Goal: Task Accomplishment & Management: Use online tool/utility

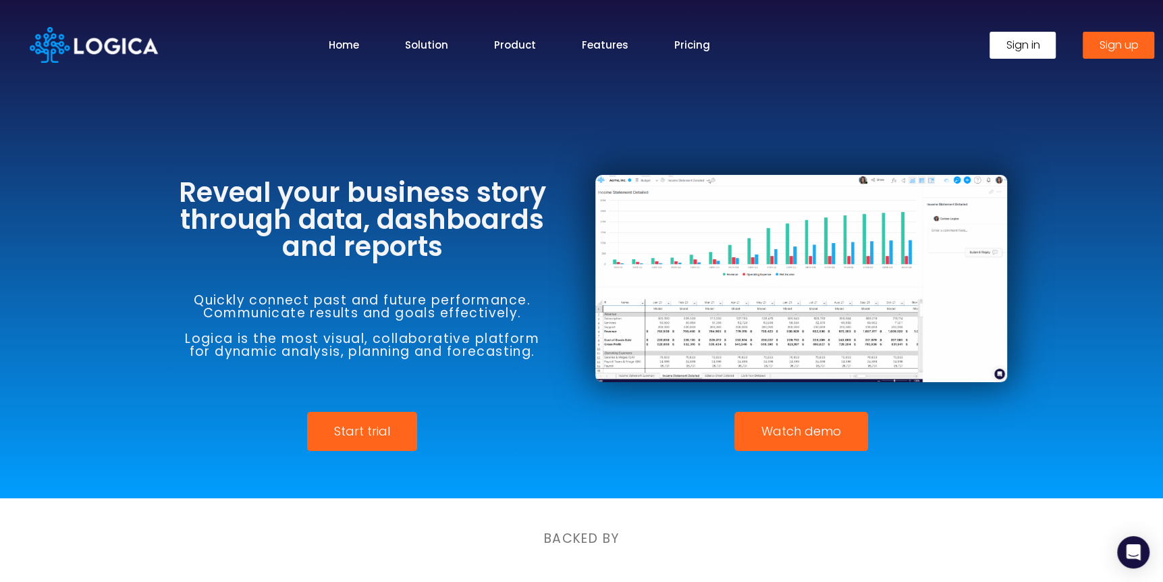
click at [1021, 48] on span "Sign in" at bounding box center [1023, 45] width 34 height 11
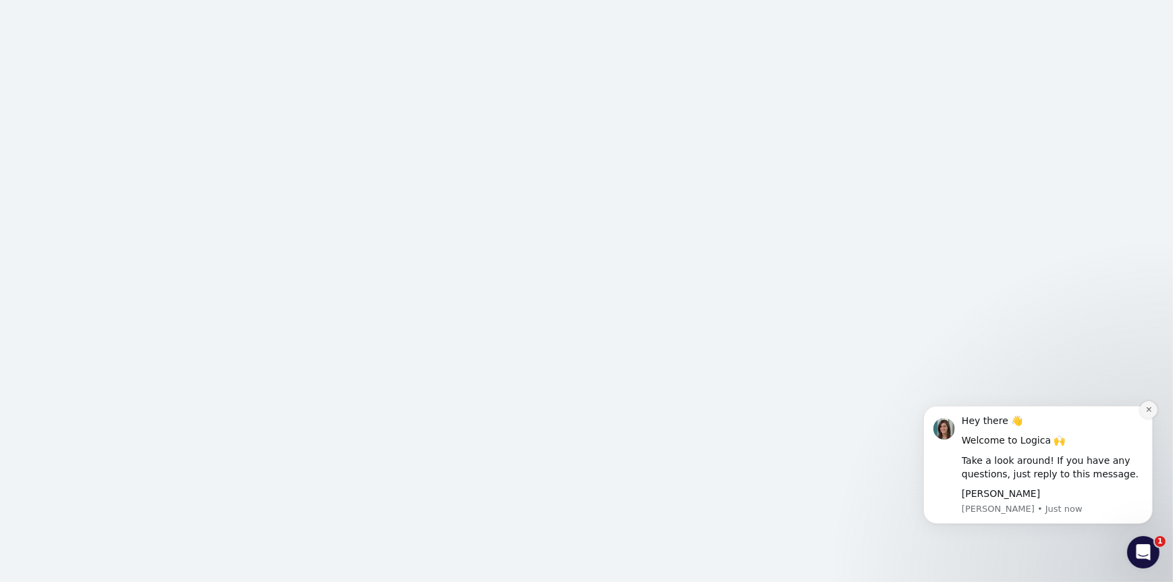
click at [1151, 408] on icon "Dismiss notification" at bounding box center [1148, 408] width 7 height 7
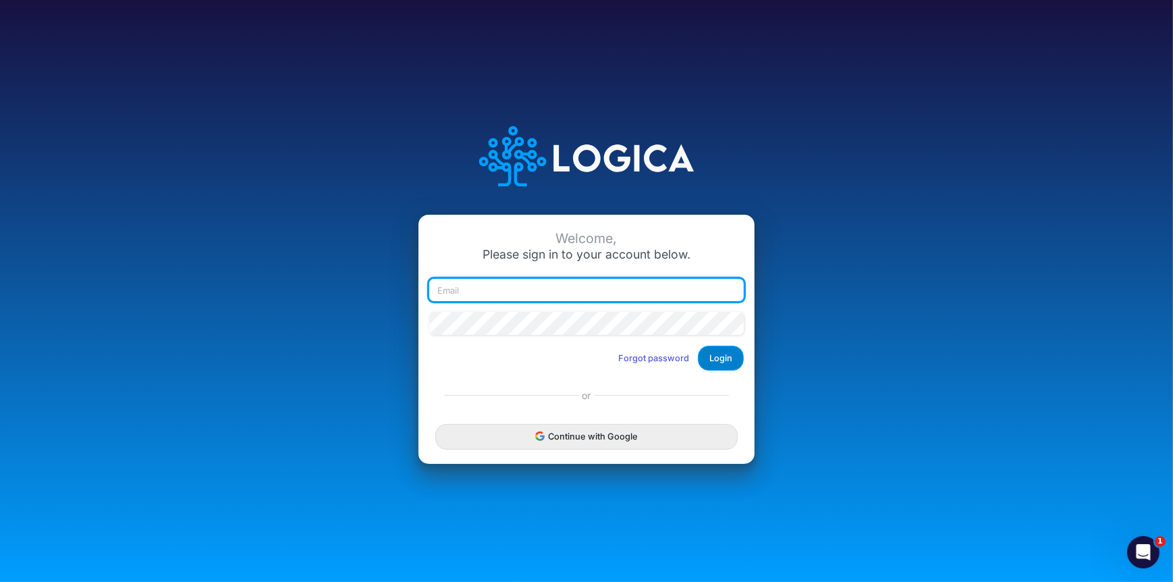
type input "shelley.miller@heritage-communities.com"
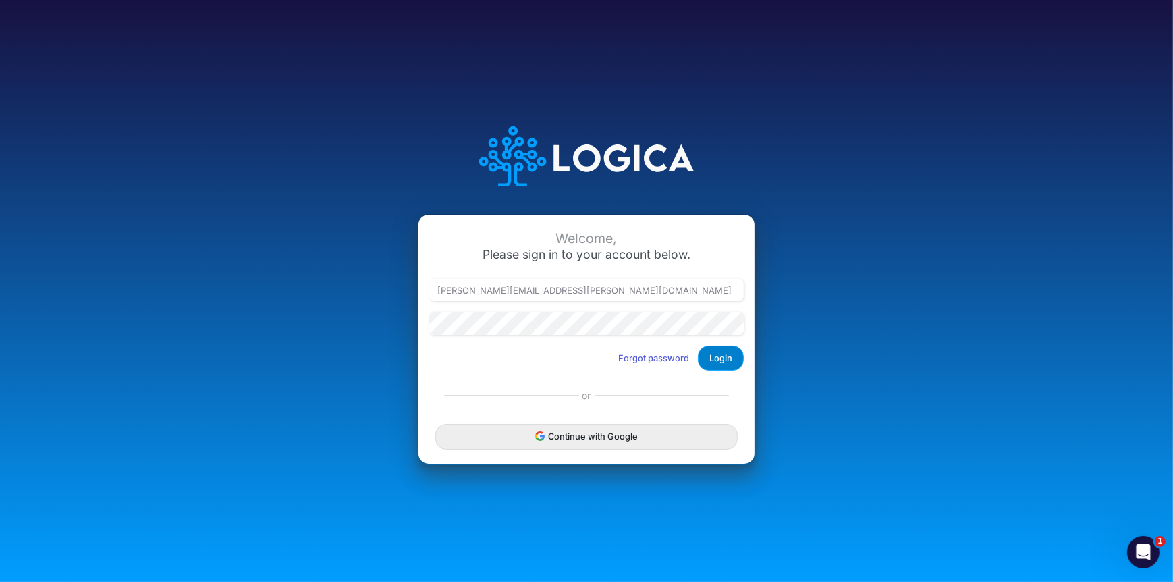
click at [710, 356] on button "Login" at bounding box center [721, 358] width 46 height 25
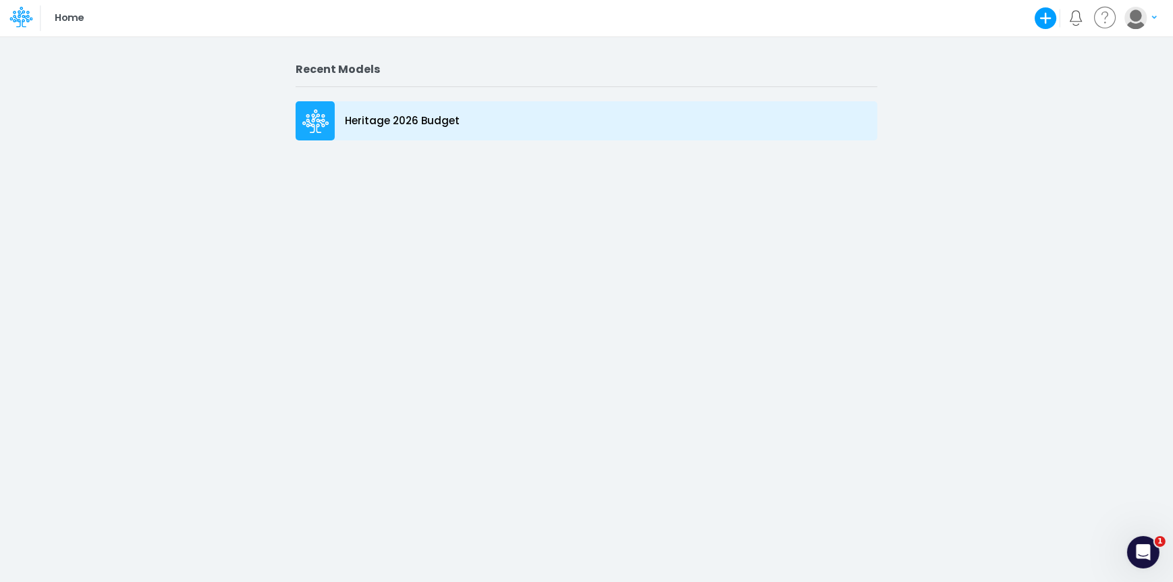
click at [406, 117] on p "Heritage 2026 Budget" at bounding box center [402, 121] width 115 height 16
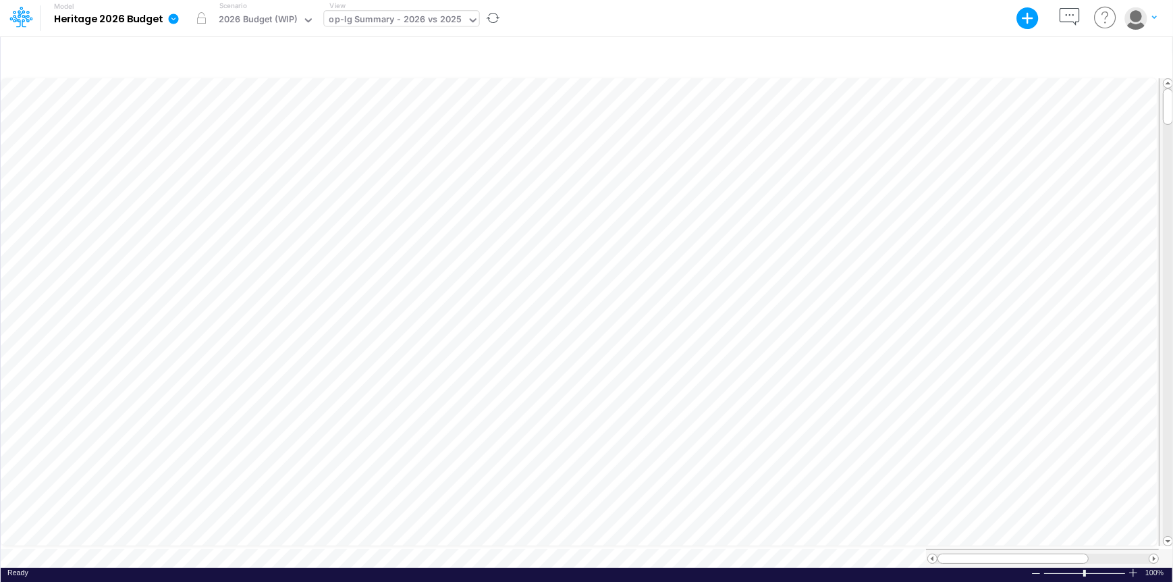
click at [470, 20] on icon at bounding box center [473, 20] width 7 height 4
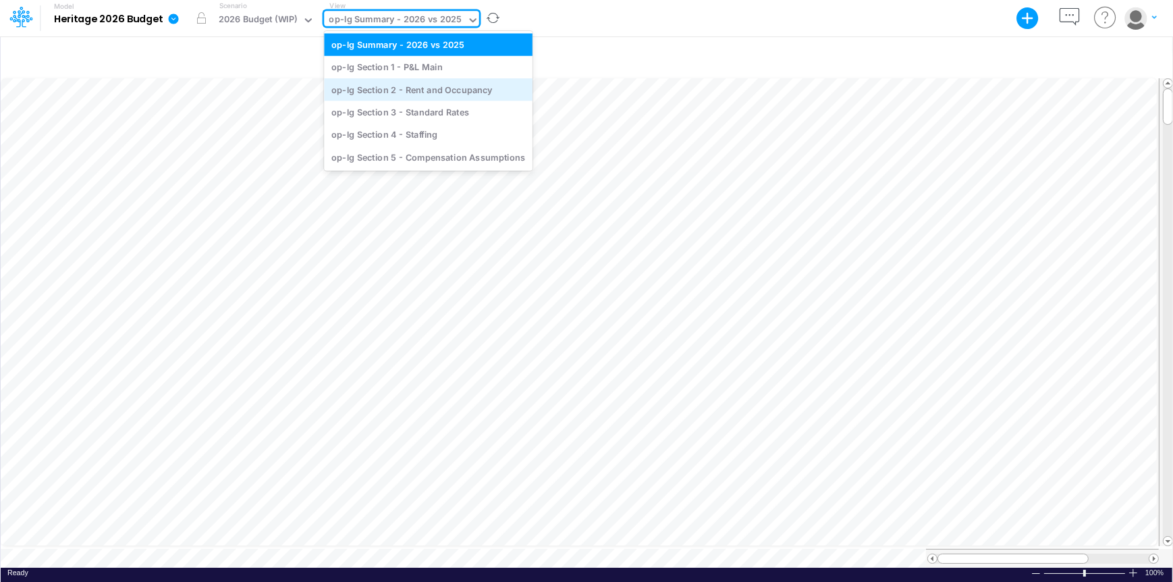
click at [454, 92] on div "op-lg Section 2 - Rent and Occupancy" at bounding box center [428, 89] width 209 height 22
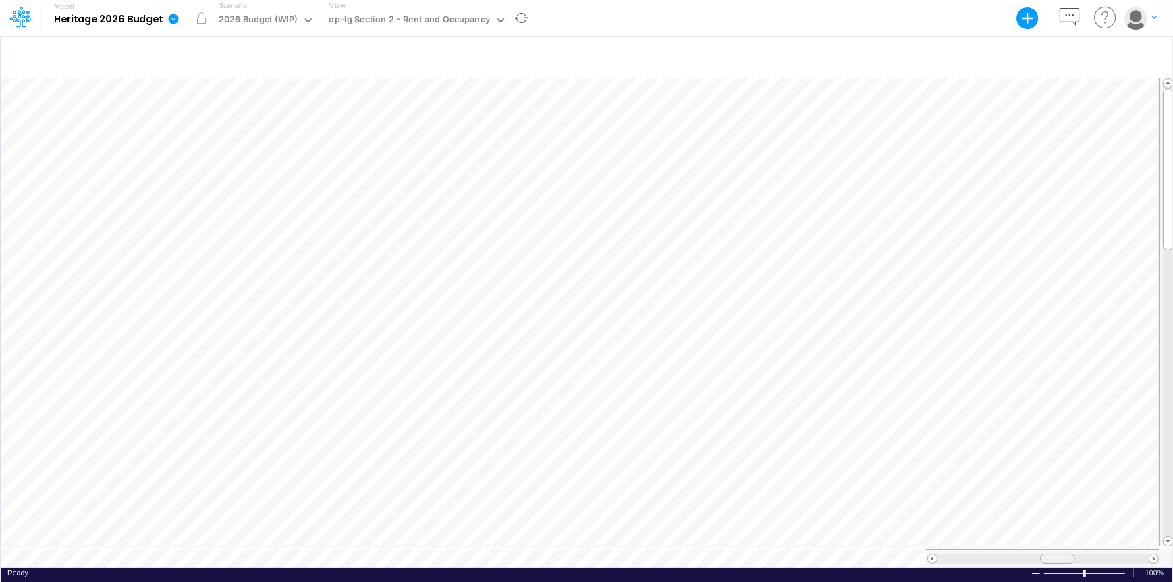
scroll to position [7, 0]
click at [1056, 554] on span at bounding box center [1058, 558] width 9 height 9
drag, startPoint x: 1066, startPoint y: 551, endPoint x: 1095, endPoint y: 553, distance: 29.1
click at [1095, 553] on div at bounding box center [1086, 558] width 35 height 10
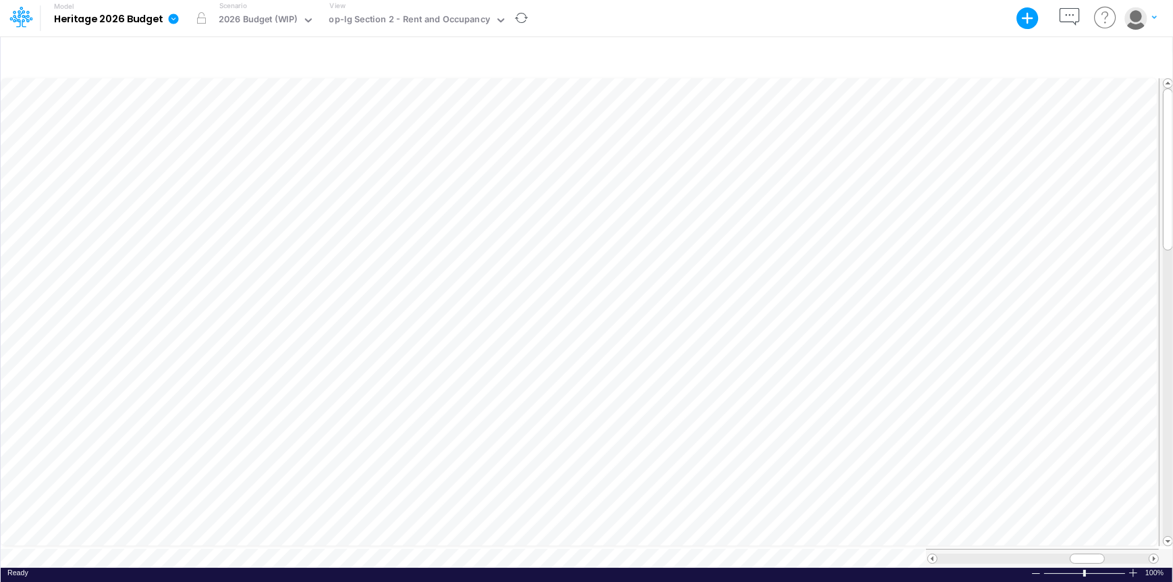
scroll to position [7, 1]
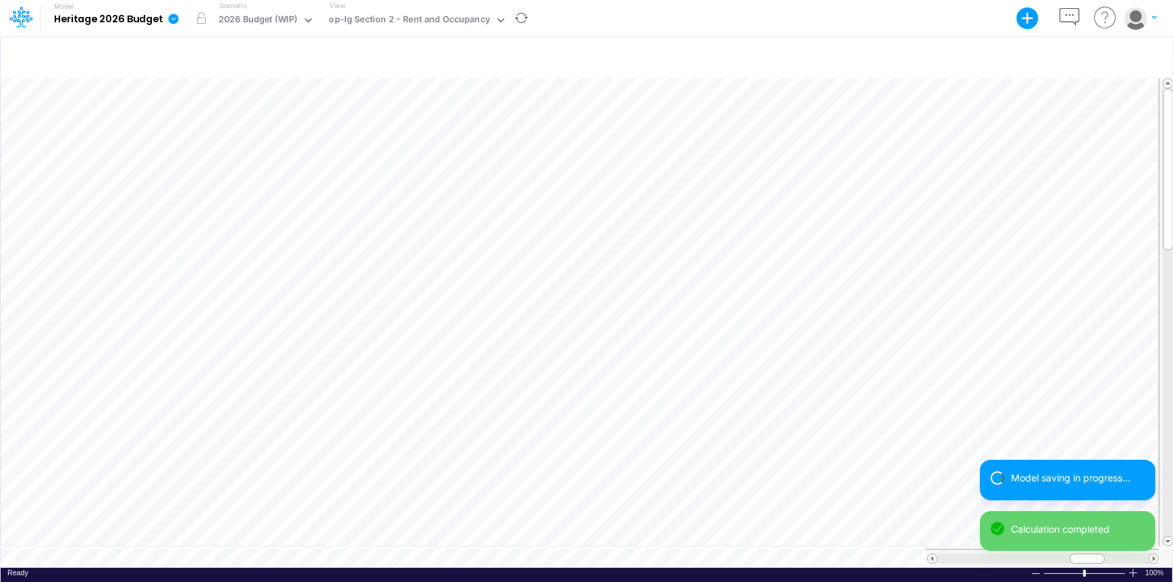
scroll to position [7, 1]
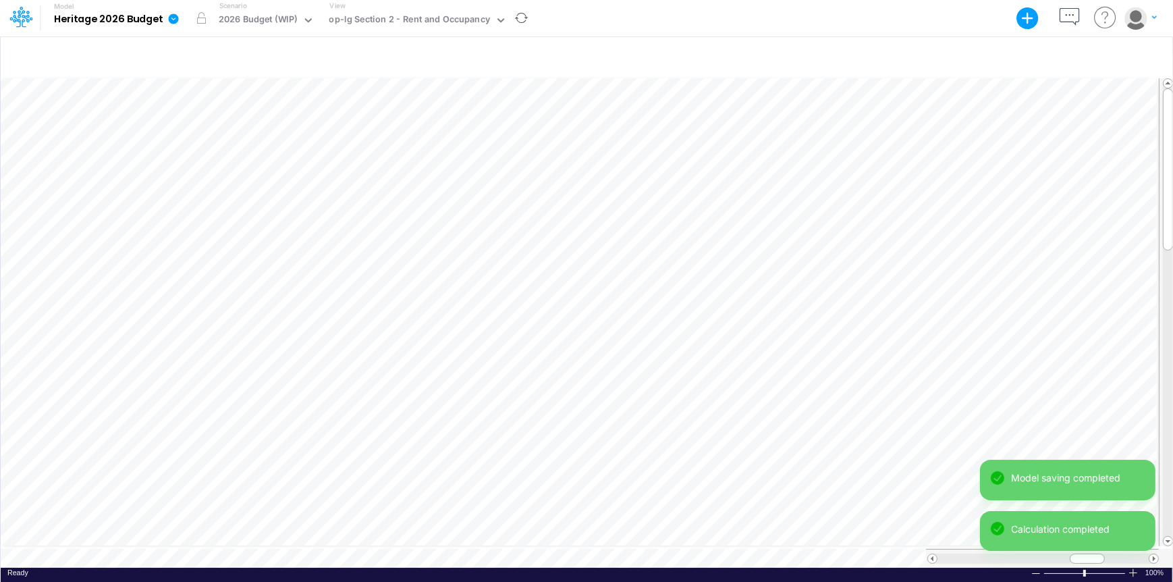
scroll to position [7, 1]
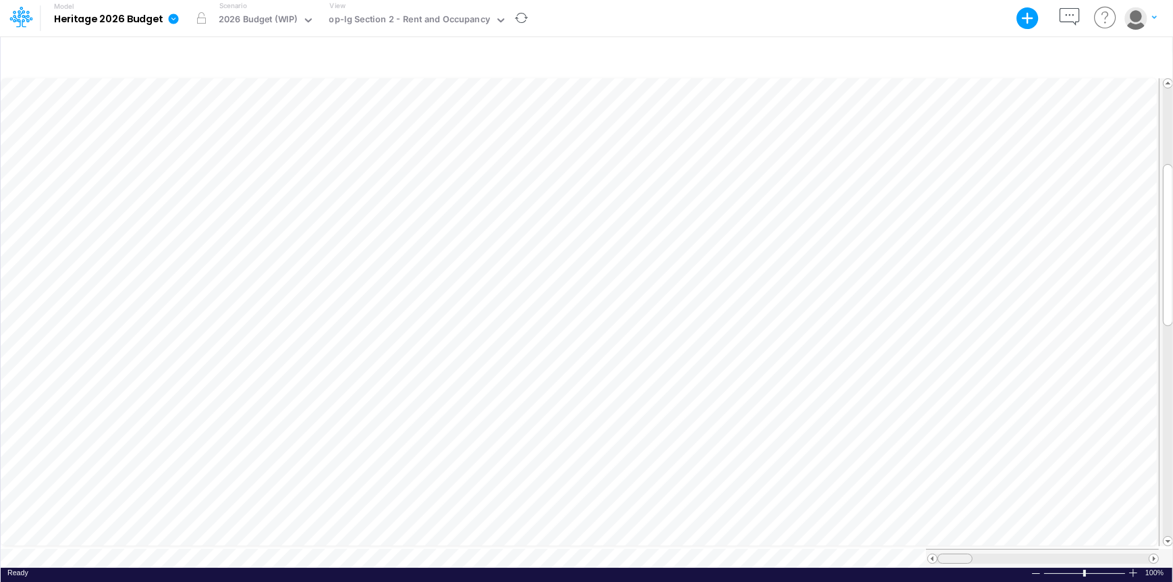
drag, startPoint x: 1084, startPoint y: 549, endPoint x: 949, endPoint y: 555, distance: 135.1
click at [950, 555] on span at bounding box center [954, 558] width 9 height 9
click at [495, 16] on icon at bounding box center [501, 20] width 12 height 12
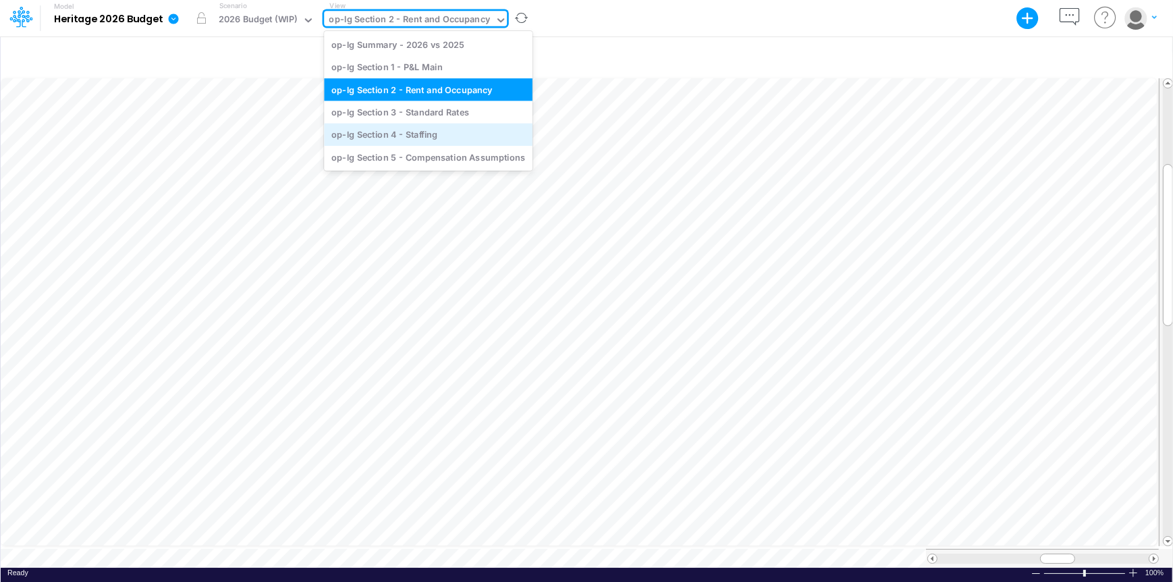
click at [426, 132] on div "op-lg Section 4 - Staffing" at bounding box center [428, 135] width 209 height 22
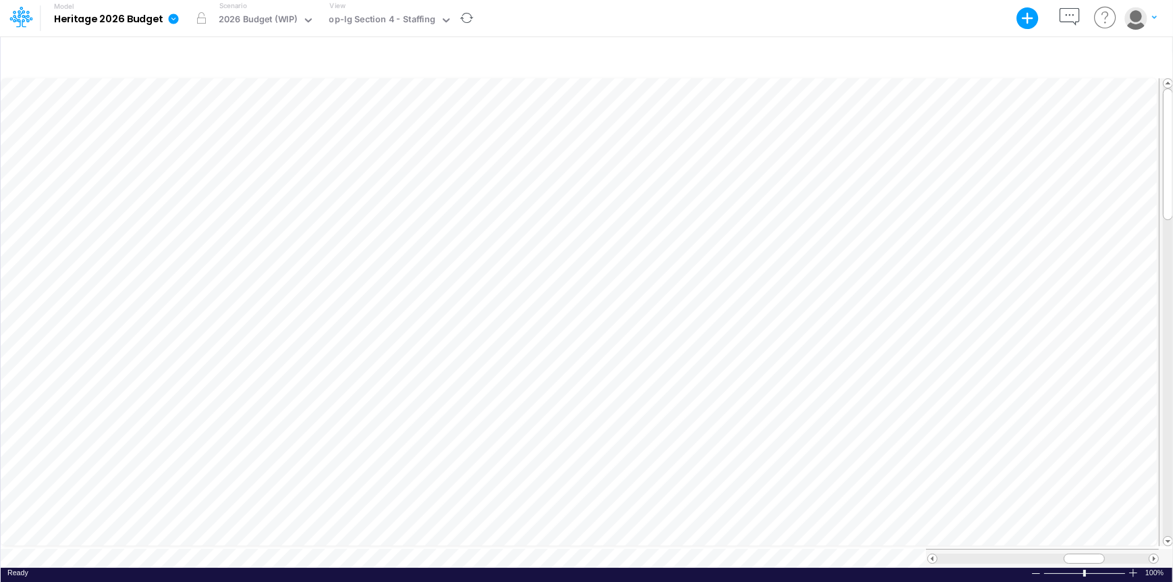
scroll to position [7, 1]
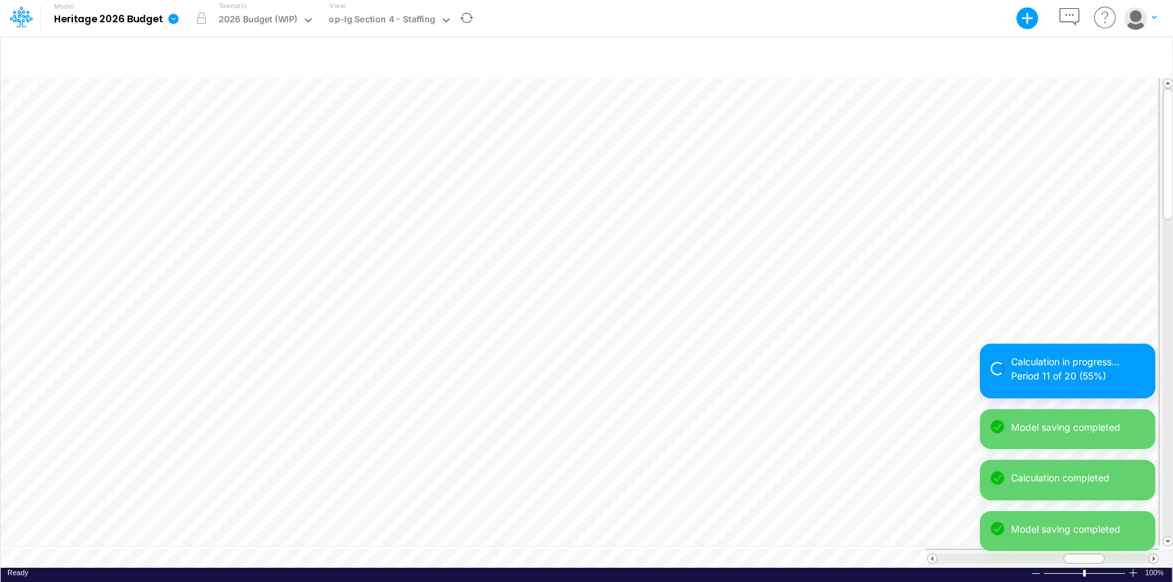
drag, startPoint x: 1089, startPoint y: 554, endPoint x: 1139, endPoint y: 552, distance: 49.3
click at [1139, 552] on div "Calculation in progress... Period 11 of 20 (55%) Model saving completed Calcula…" at bounding box center [1067, 453] width 175 height 218
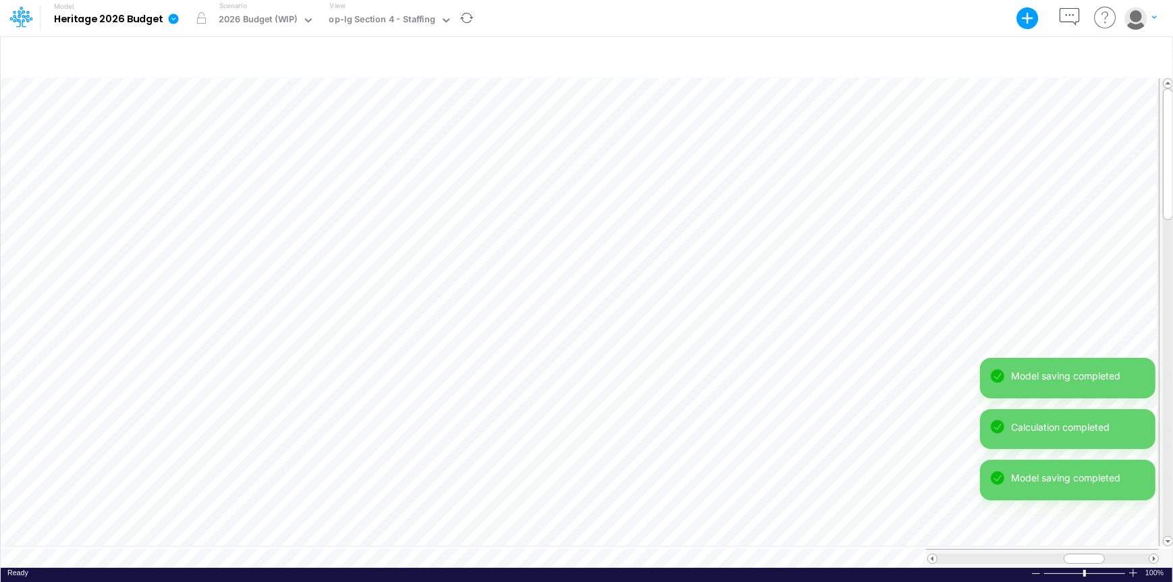
drag, startPoint x: 1139, startPoint y: 552, endPoint x: 1120, endPoint y: 554, distance: 19.0
click at [1120, 554] on div "Model saving completed Calculation completed Model saving completed Calculation…" at bounding box center [1067, 460] width 175 height 204
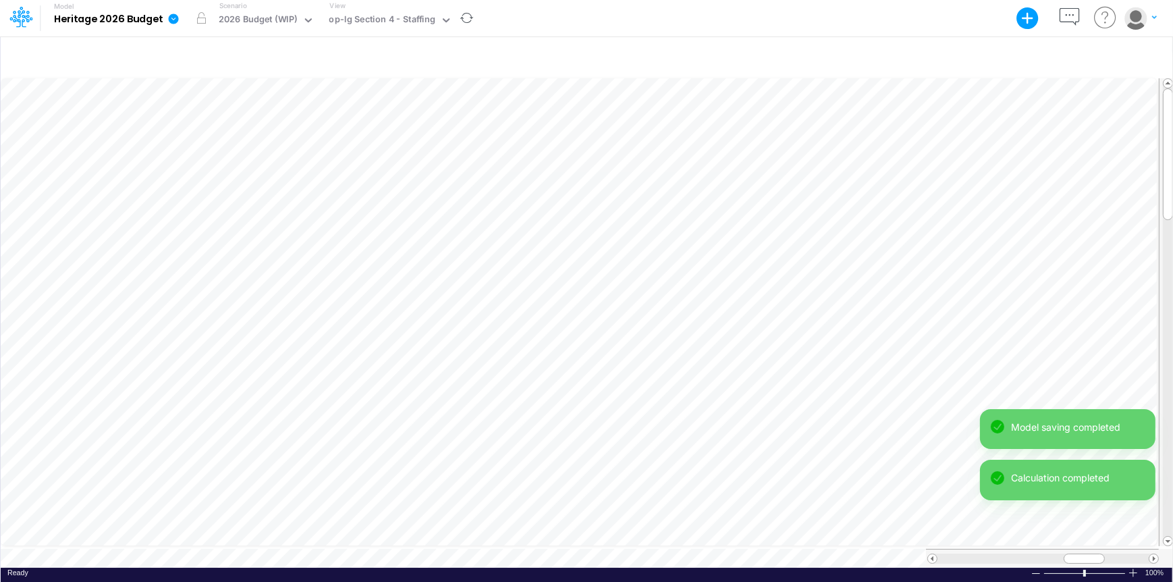
click at [1120, 554] on div "Model saving completed Calculation completed Model saving completed Calculation…" at bounding box center [1067, 485] width 175 height 153
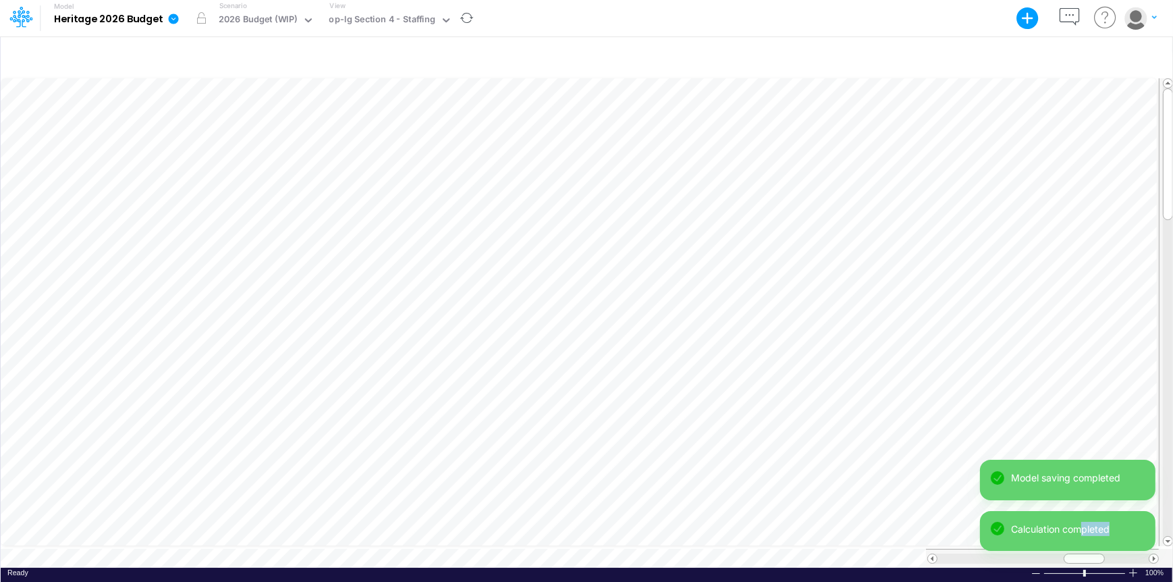
drag, startPoint x: 1084, startPoint y: 551, endPoint x: 1124, endPoint y: 549, distance: 40.5
click at [1124, 549] on div "Model saving completed Calculation completed" at bounding box center [1067, 511] width 175 height 102
click at [1152, 552] on div "Model saving completed Calculation completed" at bounding box center [1067, 511] width 175 height 102
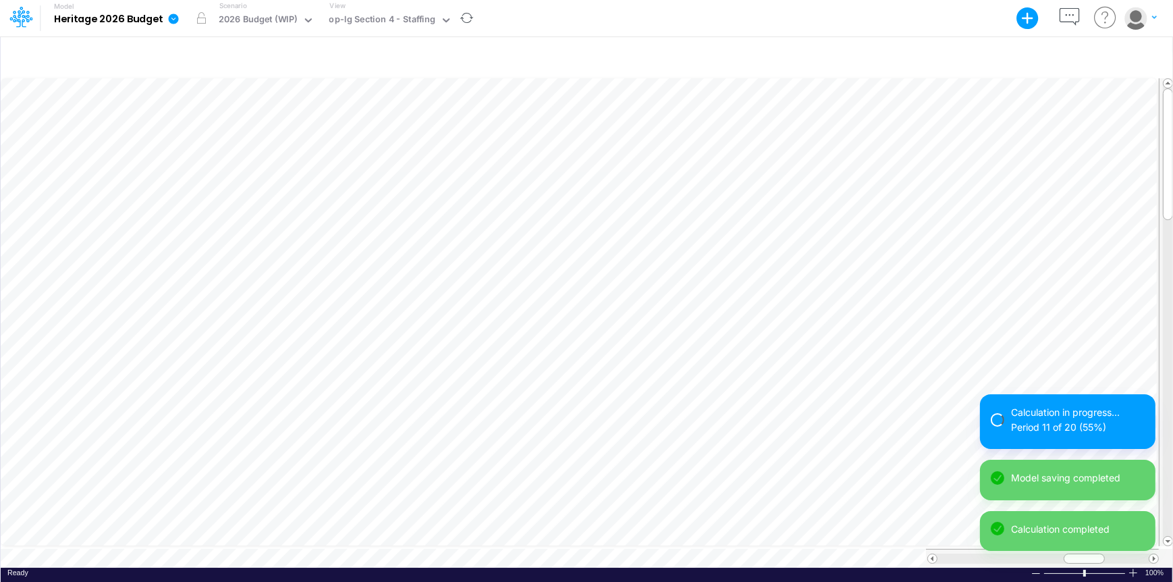
click at [1152, 552] on div "Calculation in progress... Period 11 of 20 (55%) Model saving completed Calcula…" at bounding box center [1067, 477] width 175 height 167
click at [1152, 552] on div "Calculation in progress... Period 16 of 20 (80%) Model saving completed Calcula…" at bounding box center [1067, 477] width 175 height 167
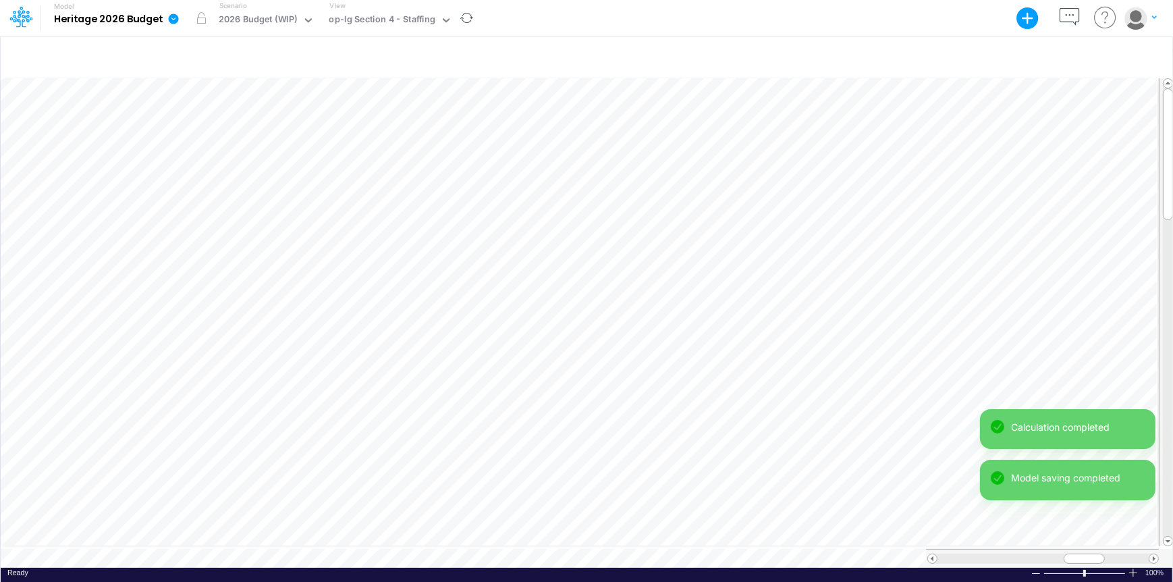
click at [1152, 552] on div "Calculation completed Model saving completed Calculation completed" at bounding box center [1067, 485] width 175 height 153
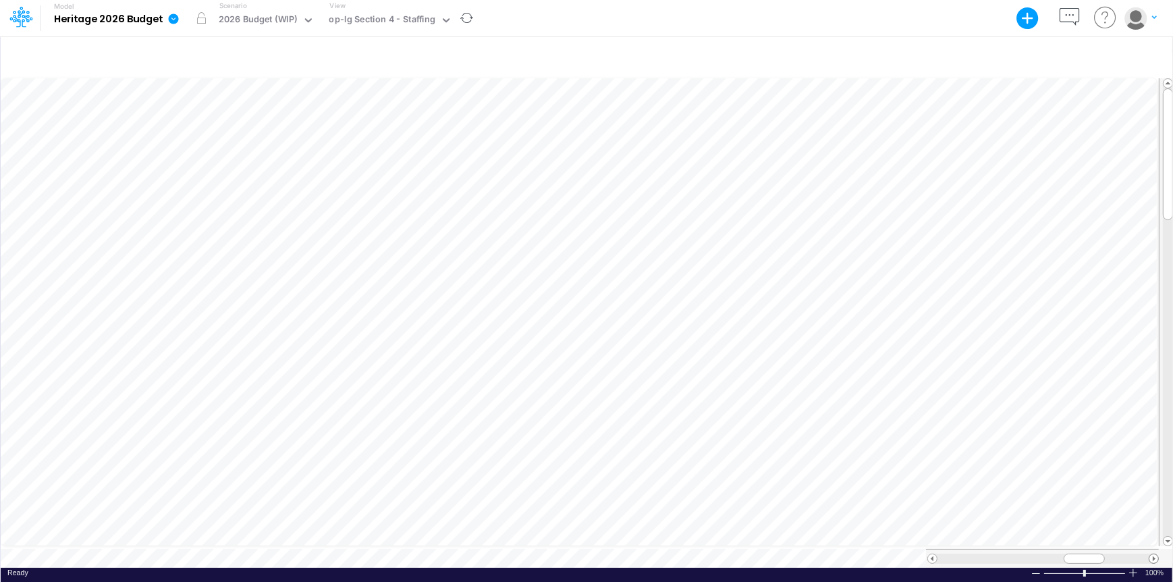
click at [1152, 552] on div "Model Heritage 2026 Budget Export Excel Scenario 2026 Budget (WIP) View op-lg S…" at bounding box center [586, 291] width 1173 height 582
click at [1152, 554] on span at bounding box center [1153, 558] width 9 height 9
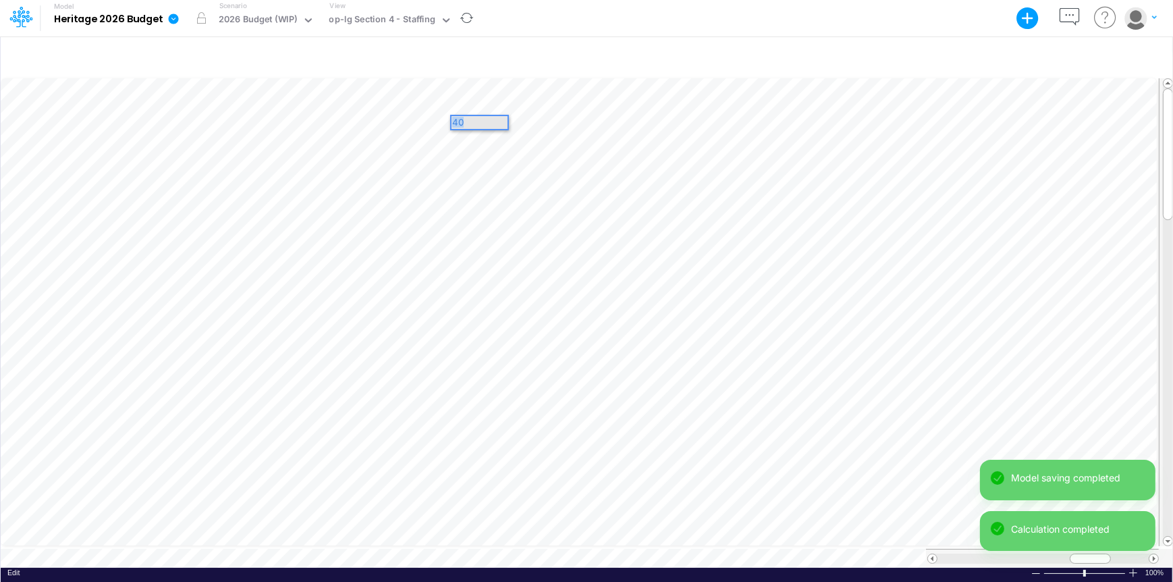
drag, startPoint x: 422, startPoint y: 73, endPoint x: 449, endPoint y: 119, distance: 53.8
click at [450, 119] on div "40" at bounding box center [479, 123] width 59 height 16
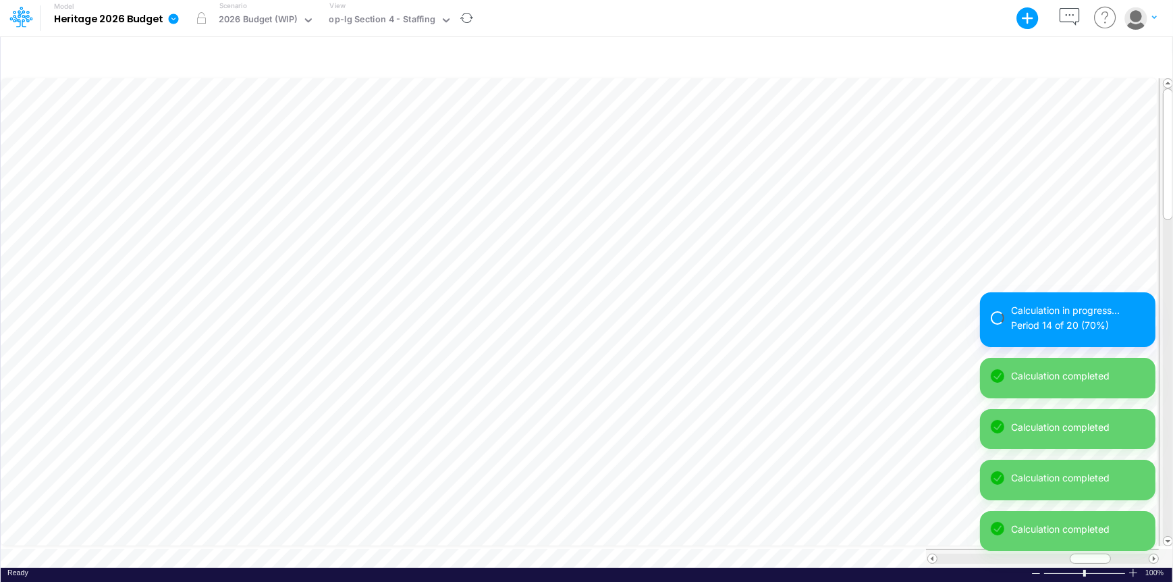
click at [1004, 306] on div "Calculation in progress... Period 14 of 20 (70%)" at bounding box center [1067, 319] width 175 height 55
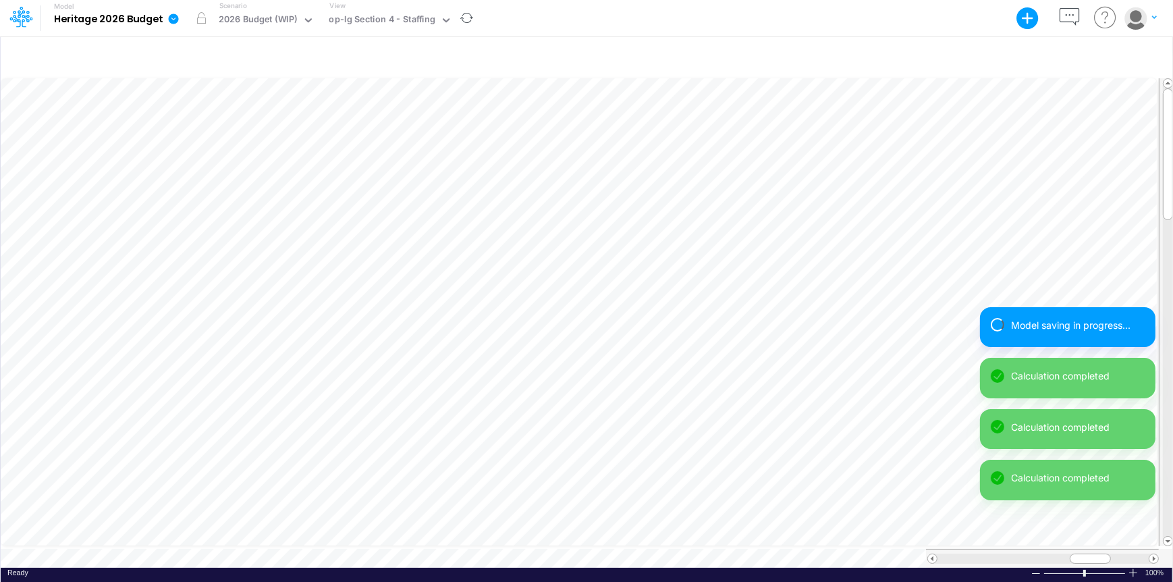
click at [1005, 313] on div "Model Heritage 2026 Budget Export Excel Scenario 2026 Budget (WIP) View op-lg S…" at bounding box center [586, 291] width 1173 height 582
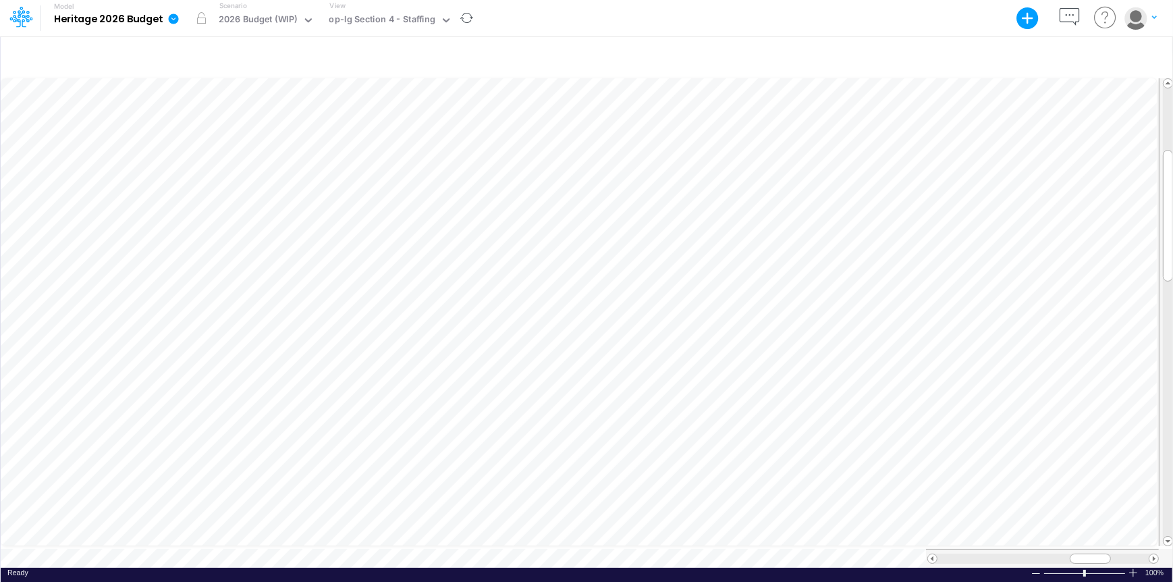
scroll to position [7, 1]
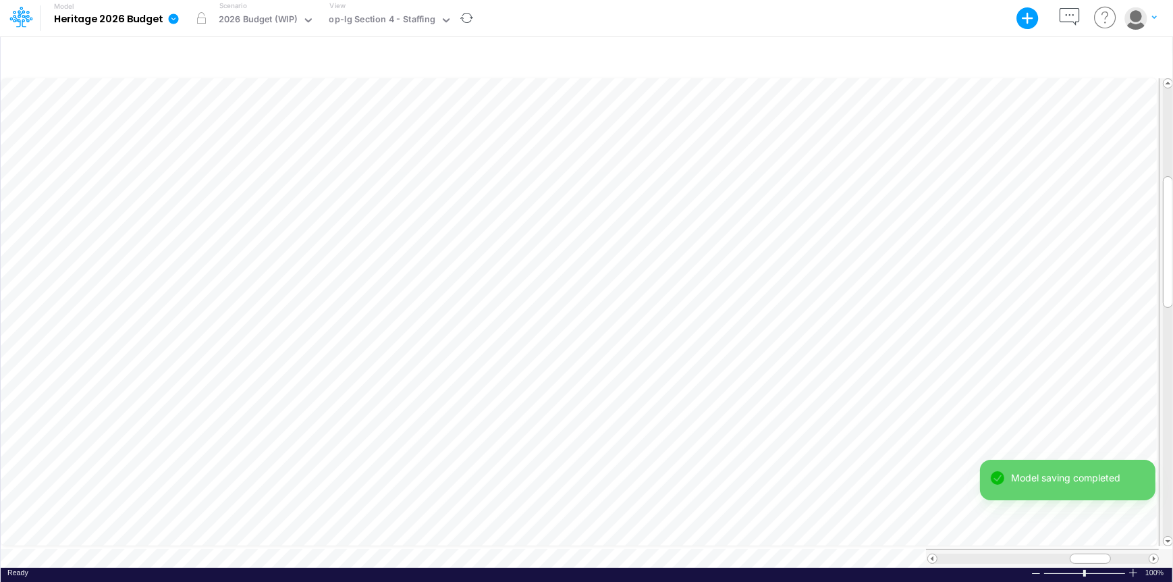
scroll to position [7, 1]
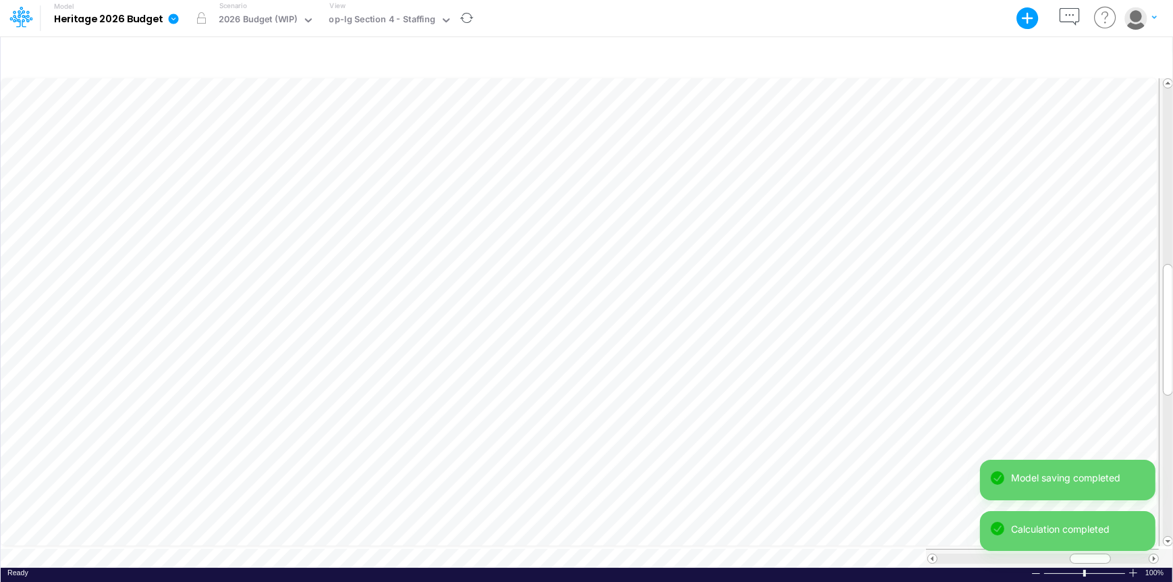
scroll to position [7, 1]
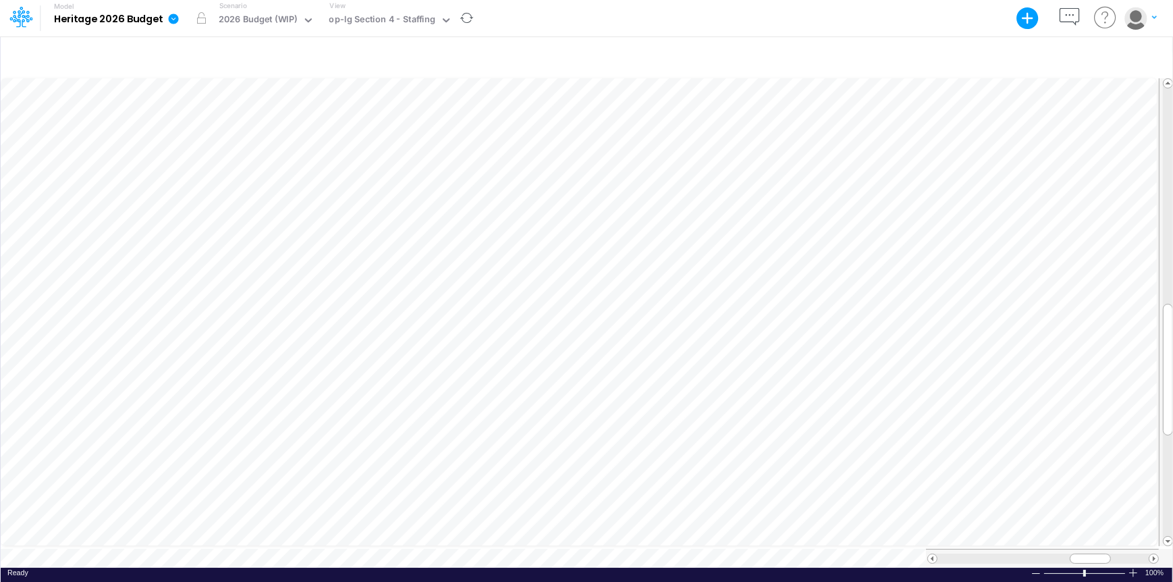
scroll to position [7, 1]
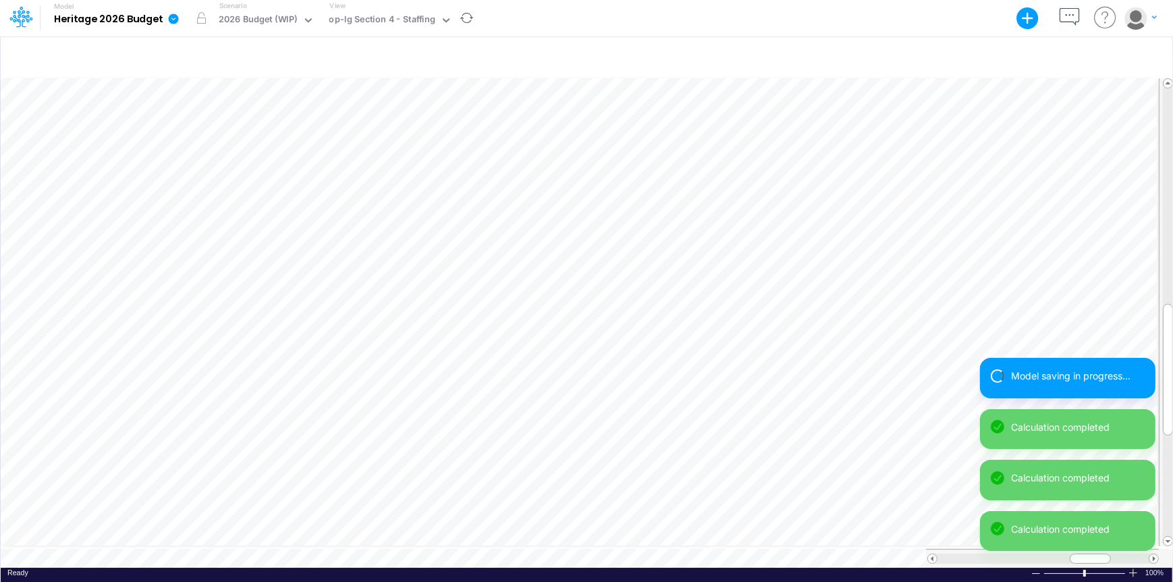
scroll to position [7, 1]
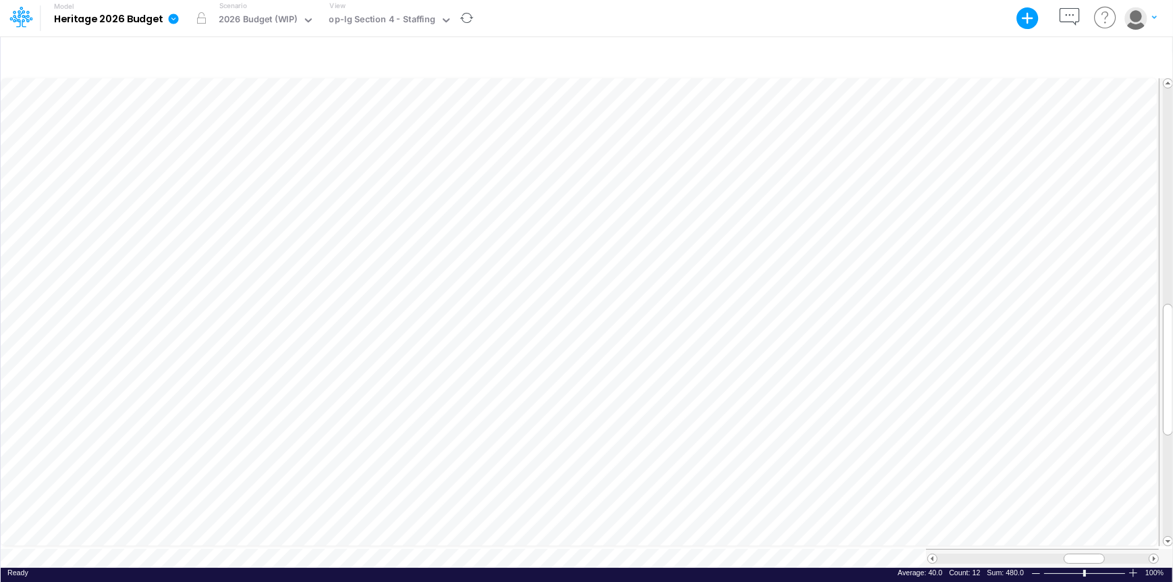
click at [976, 555] on div at bounding box center [1042, 558] width 211 height 10
click at [971, 553] on div at bounding box center [1042, 558] width 211 height 10
drag, startPoint x: 1091, startPoint y: 551, endPoint x: 955, endPoint y: 552, distance: 135.7
click at [955, 553] on div at bounding box center [957, 558] width 41 height 10
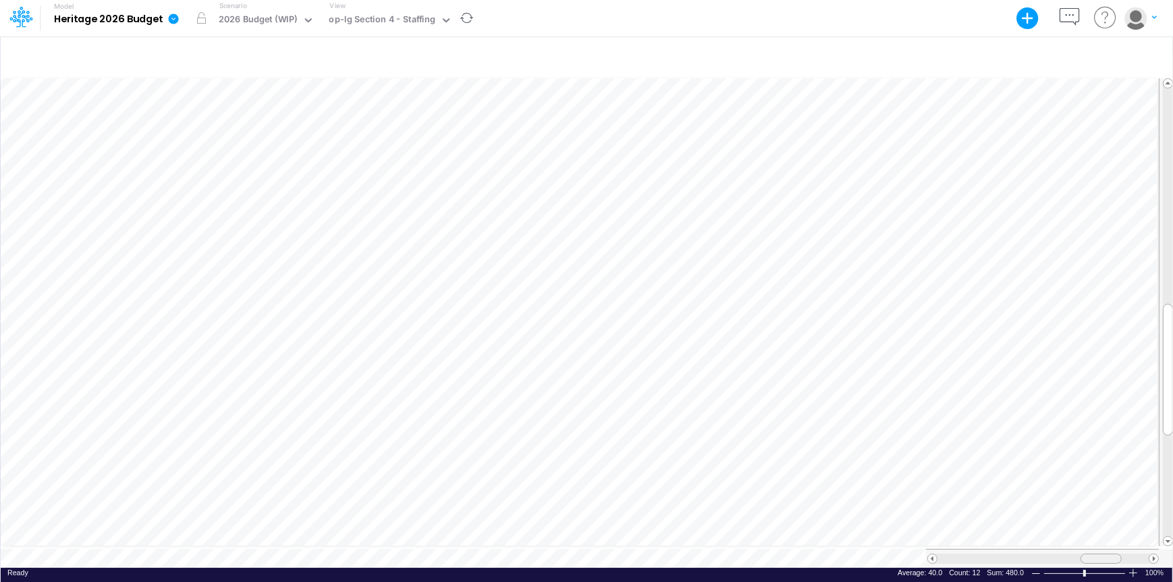
drag, startPoint x: 1091, startPoint y: 553, endPoint x: 1107, endPoint y: 555, distance: 16.9
click at [1107, 555] on div at bounding box center [1100, 558] width 41 height 10
click at [931, 554] on span at bounding box center [932, 558] width 9 height 9
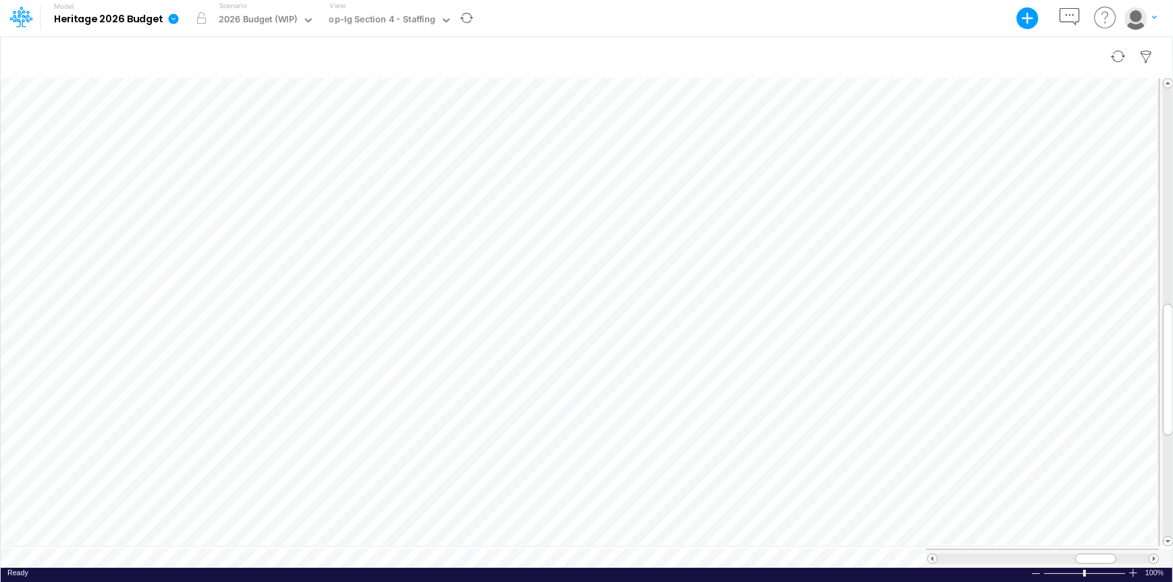
scroll to position [7, 1]
click at [381, 207] on div "40" at bounding box center [366, 203] width 56 height 13
click at [393, 207] on div "40" at bounding box center [366, 203] width 56 height 13
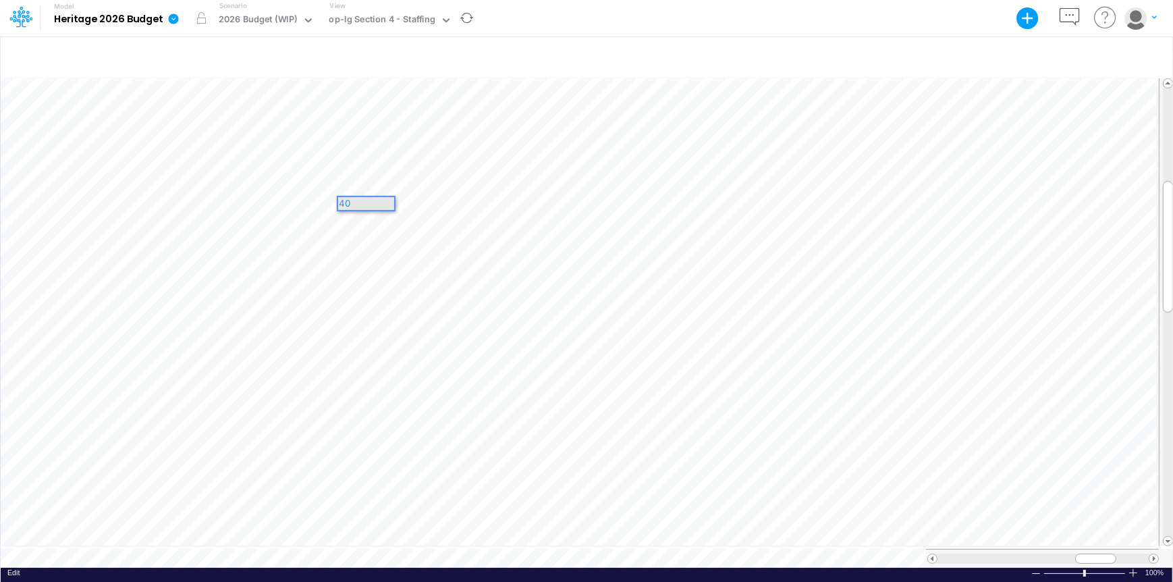
click at [364, 201] on div "40" at bounding box center [366, 203] width 56 height 13
click at [393, 206] on div "40" at bounding box center [366, 203] width 56 height 13
click at [452, 199] on div "Paste Cut Copy AutoFill 40" at bounding box center [587, 322] width 1172 height 492
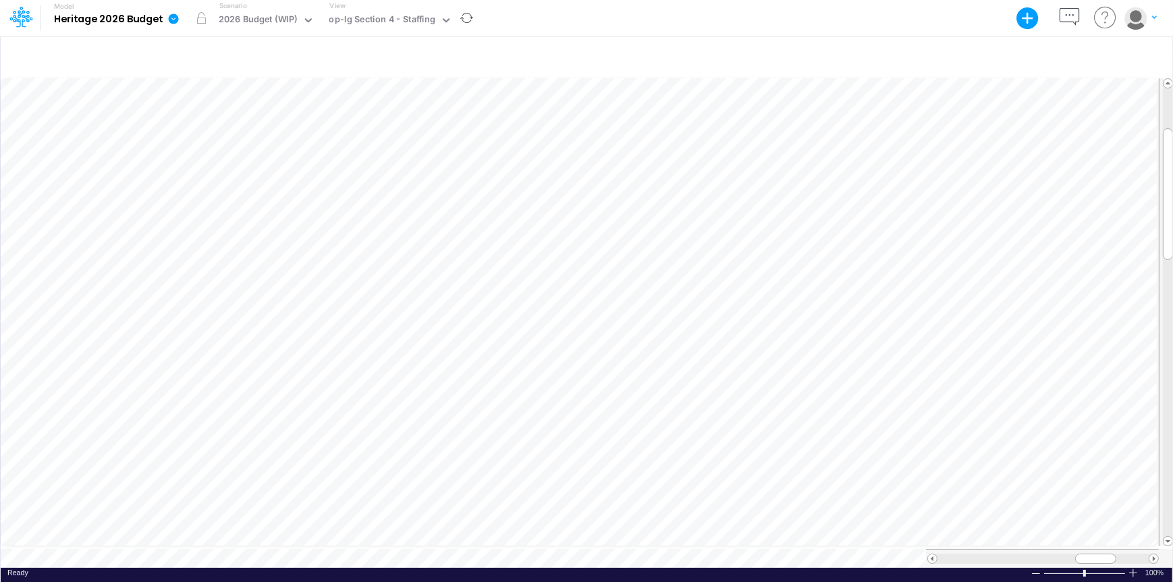
scroll to position [7, 1]
click at [389, 236] on div "40" at bounding box center [366, 231] width 59 height 16
click at [393, 232] on div "40" at bounding box center [366, 230] width 56 height 13
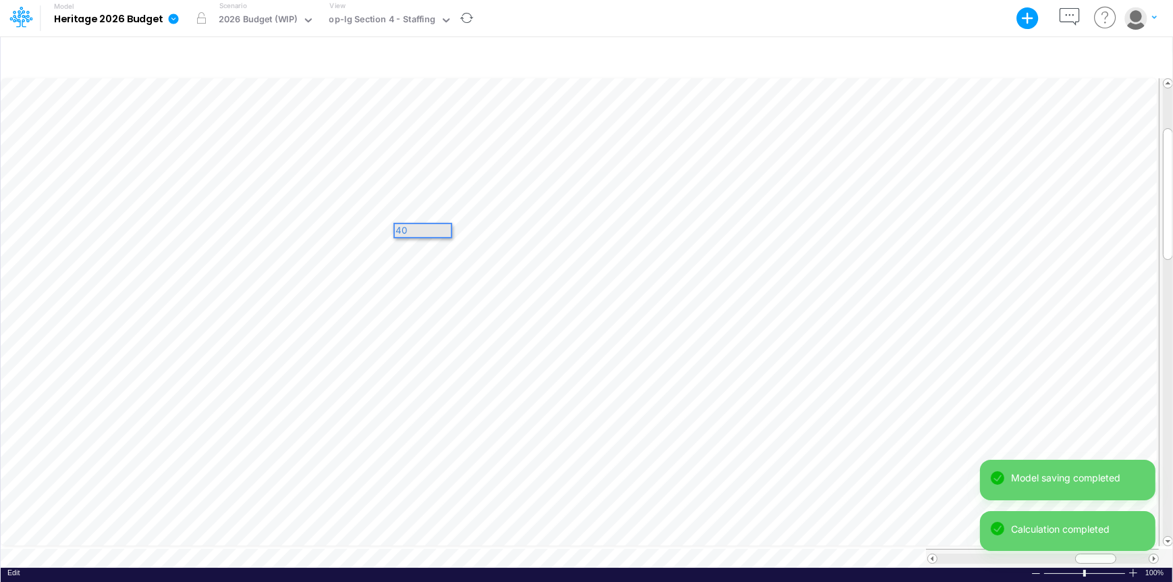
click at [449, 234] on div "40" at bounding box center [423, 230] width 56 height 13
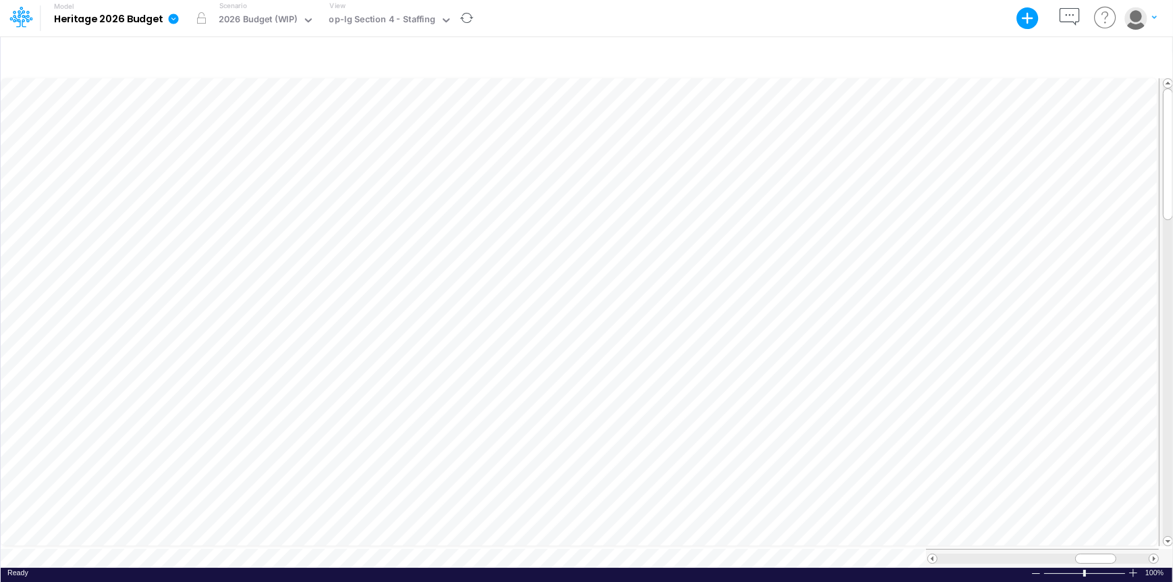
scroll to position [7, 1]
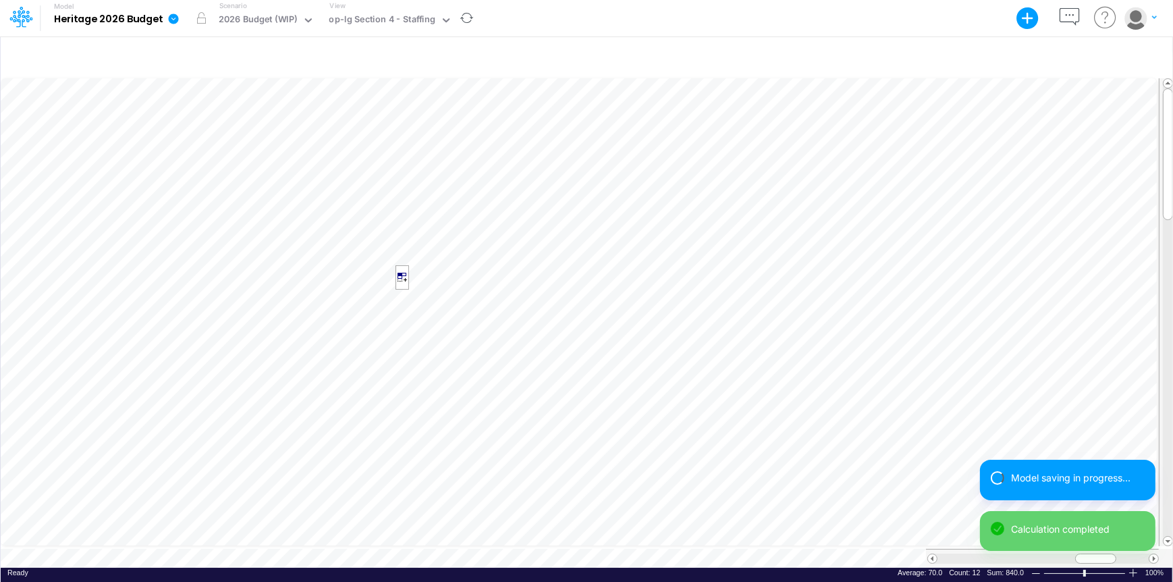
scroll to position [7, 1]
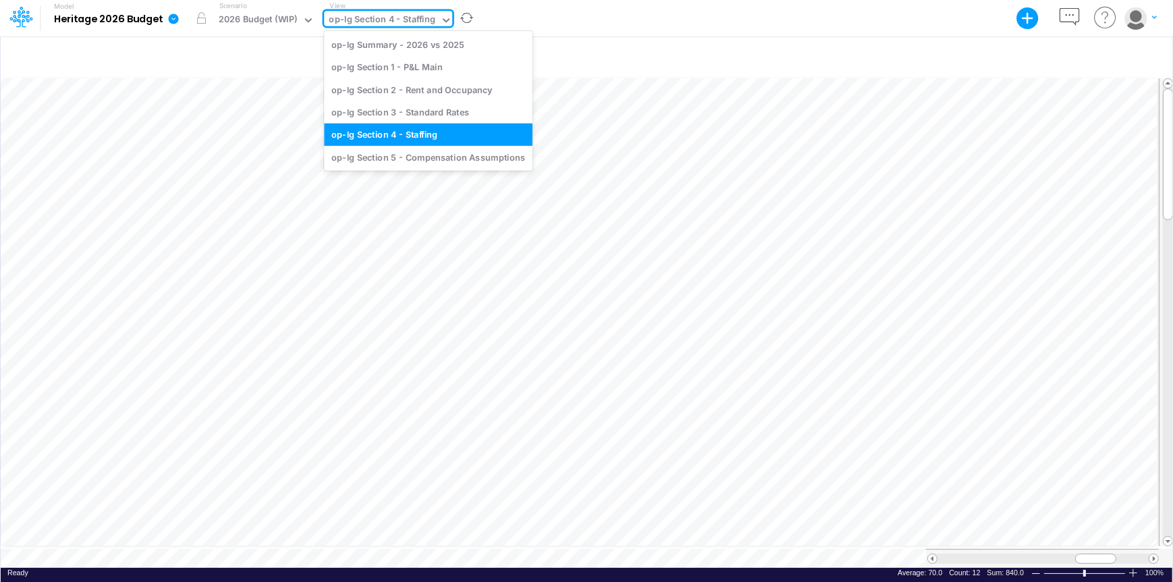
click at [443, 22] on icon at bounding box center [446, 20] width 7 height 4
click at [433, 116] on div "op-lg Section 3 - Standard Rates" at bounding box center [428, 112] width 209 height 22
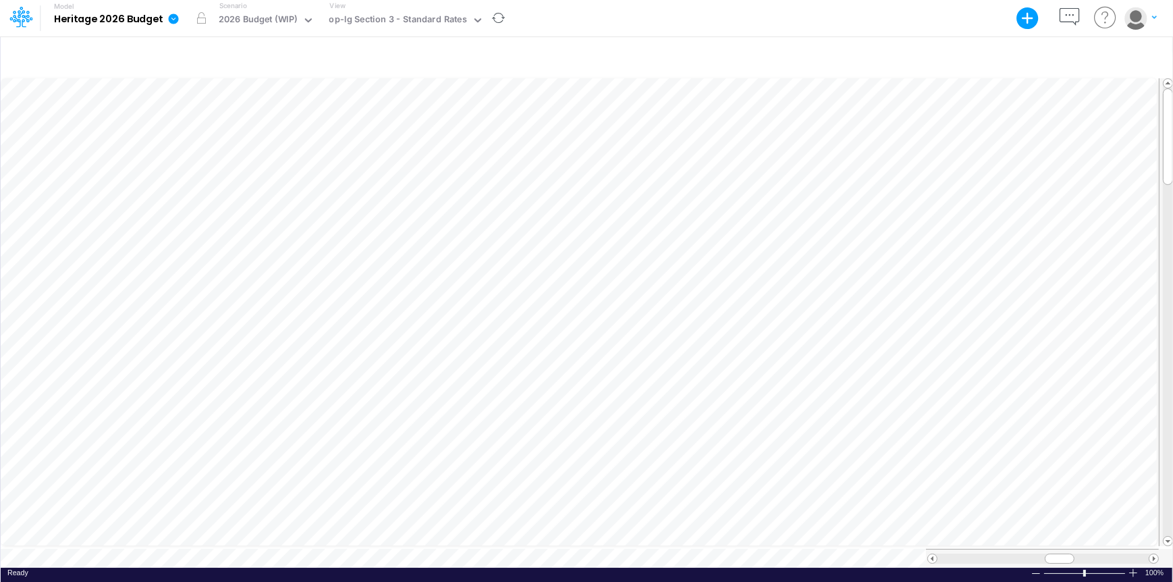
scroll to position [7, 0]
click at [1093, 540] on table at bounding box center [587, 322] width 1173 height 492
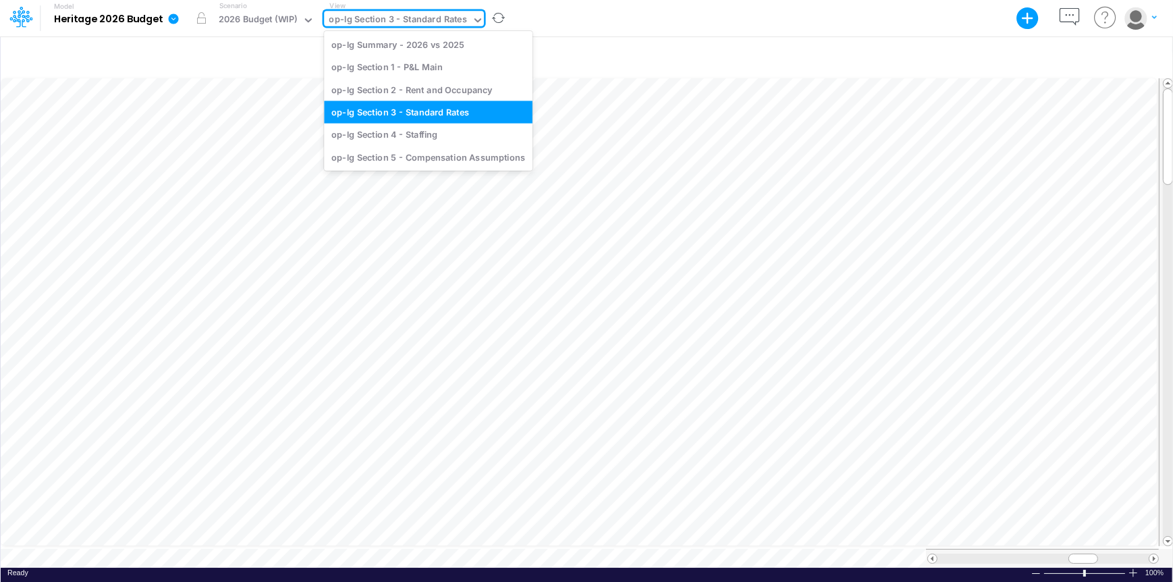
click at [366, 15] on div "op-lg Section 3 - Standard Rates" at bounding box center [398, 21] width 138 height 16
click at [404, 63] on div "op-lg Section 1 - P&L Main" at bounding box center [428, 67] width 209 height 22
